Goal: Check status: Check status

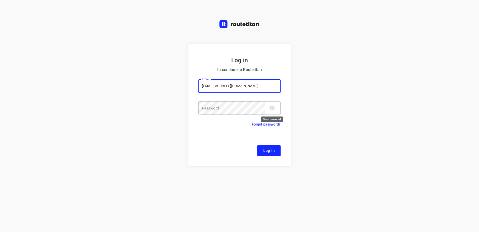
type input "[EMAIL_ADDRESS][DOMAIN_NAME]"
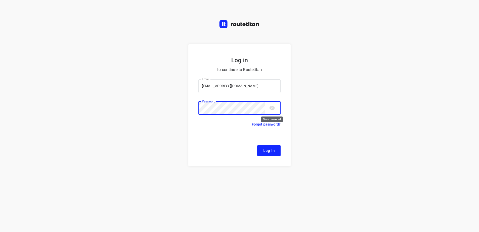
click at [257, 145] on button "Log In" at bounding box center [268, 150] width 23 height 11
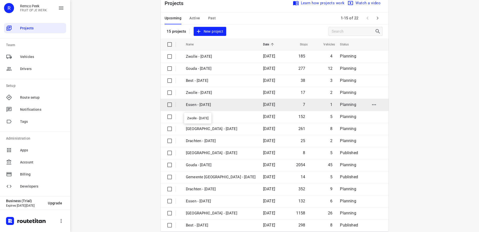
scroll to position [22, 0]
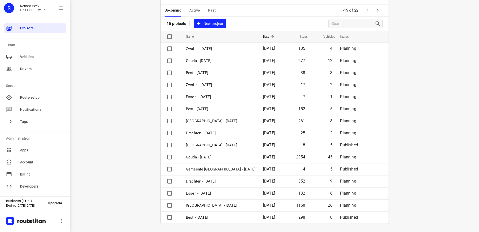
click at [416, 92] on div "i © 2025 Routetitan , © Stadia Maps , © OpenMapTiles © OpenStreetMap contributo…" at bounding box center [274, 116] width 409 height 232
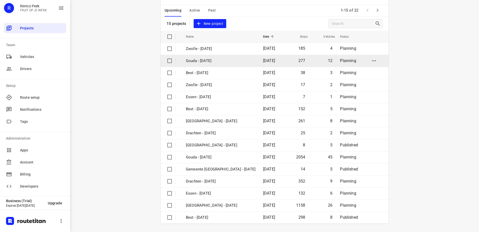
click at [221, 63] on p "Gouda - [DATE]" at bounding box center [221, 61] width 70 height 6
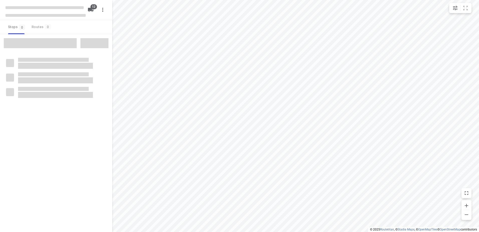
checkbox input "true"
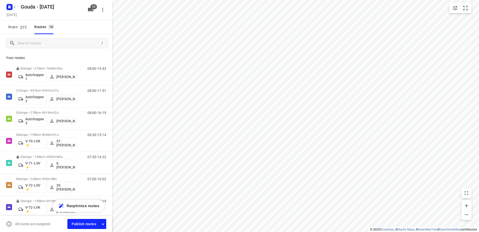
click at [13, 5] on icon "button" at bounding box center [15, 7] width 4 height 4
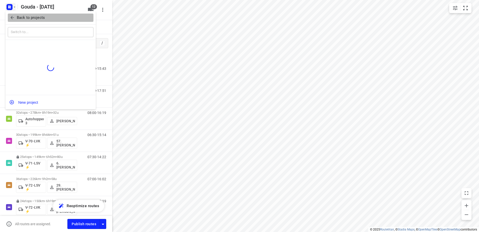
click at [21, 18] on p "Back to projects" at bounding box center [31, 18] width 28 height 6
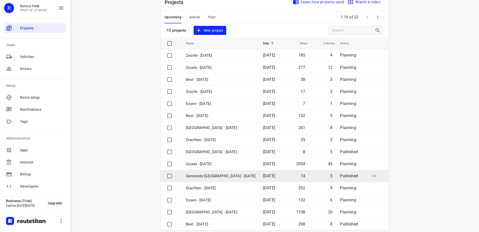
scroll to position [22, 0]
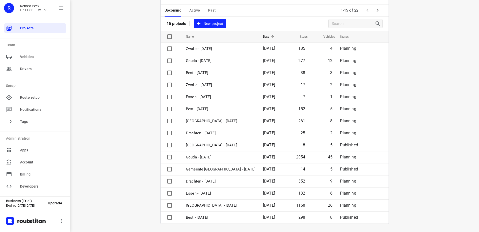
click at [206, 8] on div "Upcoming Active Past" at bounding box center [194, 11] width 59 height 12
click at [208, 8] on span "Past" at bounding box center [212, 10] width 8 height 6
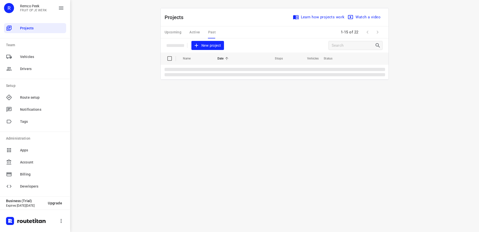
scroll to position [0, 0]
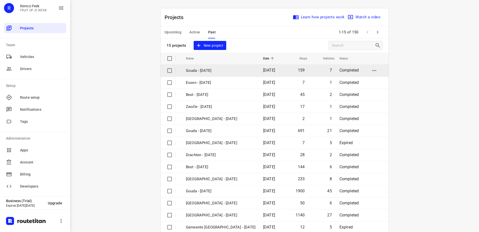
click at [211, 68] on p "Gouda - [DATE]" at bounding box center [221, 71] width 70 height 6
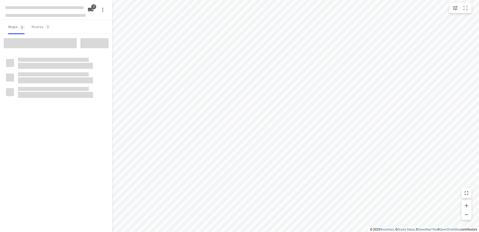
checkbox input "true"
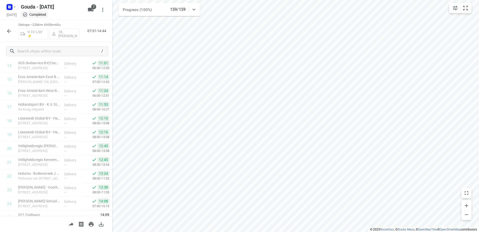
scroll to position [214, 0]
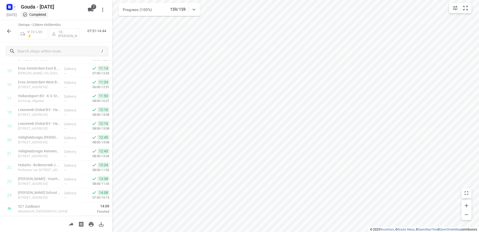
click at [11, 7] on rect "button" at bounding box center [10, 7] width 6 height 6
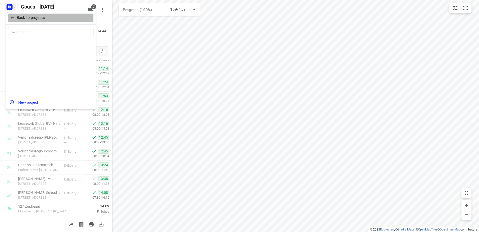
click at [16, 19] on span "Back to projects" at bounding box center [51, 18] width 82 height 6
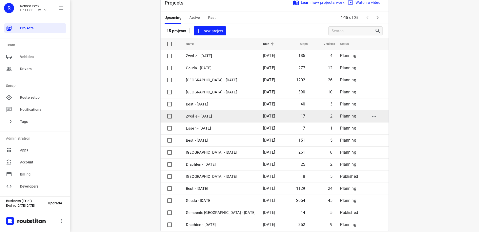
scroll to position [22, 0]
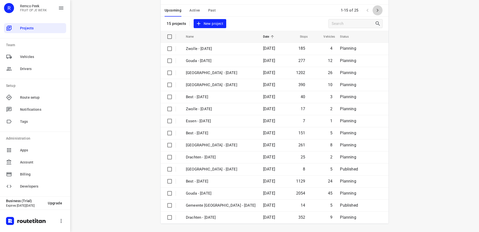
click at [376, 11] on icon "button" at bounding box center [378, 10] width 6 height 6
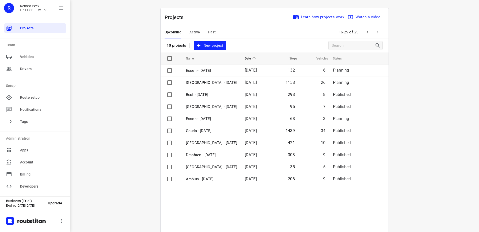
click at [196, 33] on span "Active" at bounding box center [195, 32] width 11 height 6
